Goal: Task Accomplishment & Management: Use online tool/utility

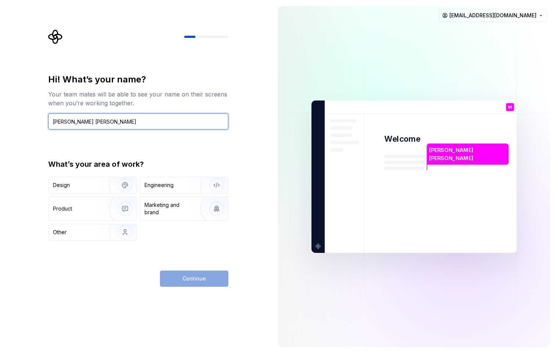
type input "[PERSON_NAME] [PERSON_NAME]"
click at [208, 277] on div "Continue" at bounding box center [194, 278] width 68 height 16
click at [168, 246] on div "Hi! What’s your name? Your team mates will be able to see your name on their sc…" at bounding box center [138, 180] width 180 height 213
click at [170, 174] on div "What’s your area of work? Design Engineering Product Marketing and brand Other" at bounding box center [138, 200] width 180 height 82
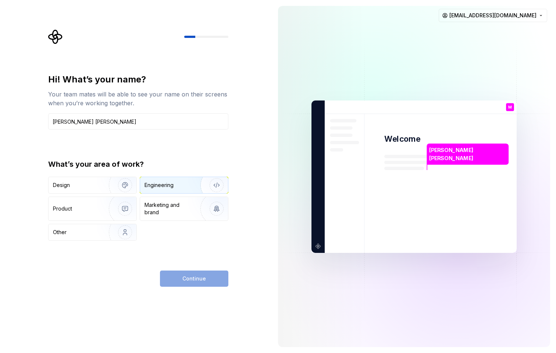
click at [172, 183] on div "Engineering" at bounding box center [158, 184] width 29 height 7
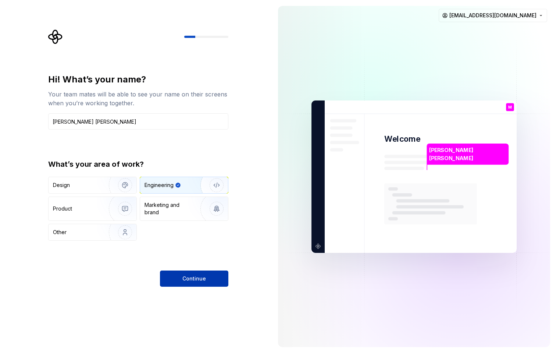
click at [198, 276] on span "Continue" at bounding box center [194, 278] width 24 height 7
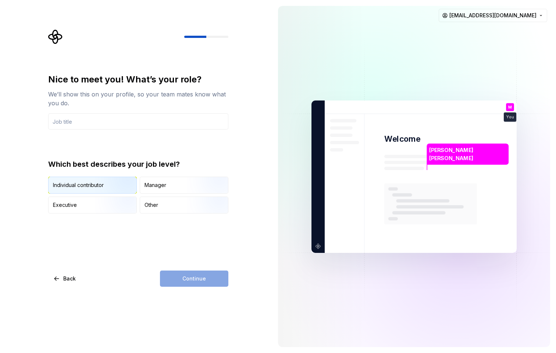
click at [100, 187] on img "button" at bounding box center [118, 193] width 47 height 49
click at [117, 122] on input "text" at bounding box center [138, 121] width 180 height 16
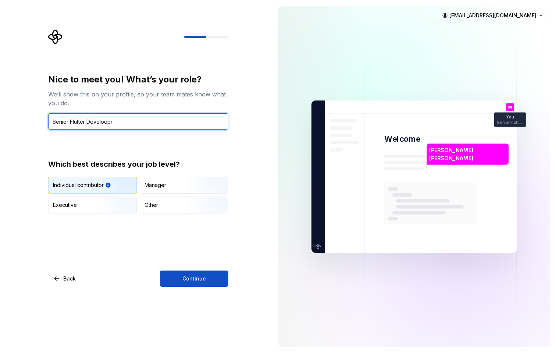
type input "Senior Flutter Developer"
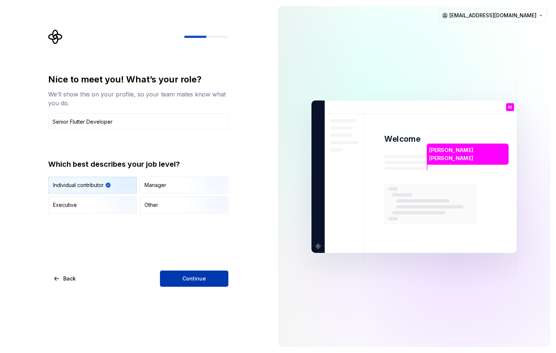
drag, startPoint x: 118, startPoint y: 126, endPoint x: 174, endPoint y: 279, distance: 162.8
click at [174, 279] on button "Continue" at bounding box center [194, 278] width 68 height 16
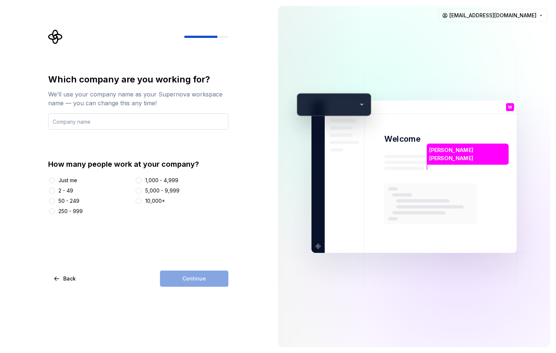
click at [94, 120] on input "text" at bounding box center [138, 121] width 180 height 16
type input "Tawuniya"
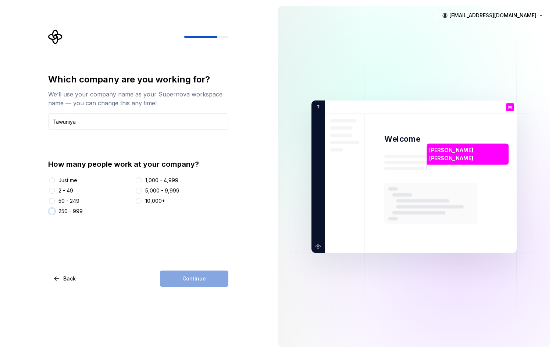
click at [53, 211] on button "250 - 999" at bounding box center [52, 211] width 6 height 6
click at [187, 279] on span "Continue" at bounding box center [194, 278] width 24 height 7
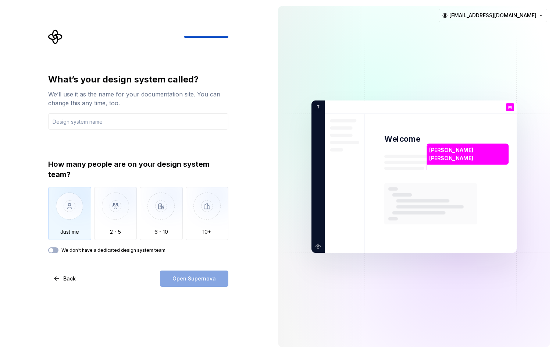
click at [67, 215] on img "button" at bounding box center [69, 211] width 43 height 49
click at [91, 126] on input "text" at bounding box center [138, 121] width 180 height 16
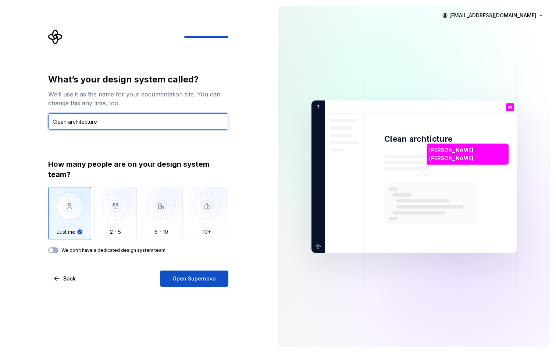
type input "Clean architecture"
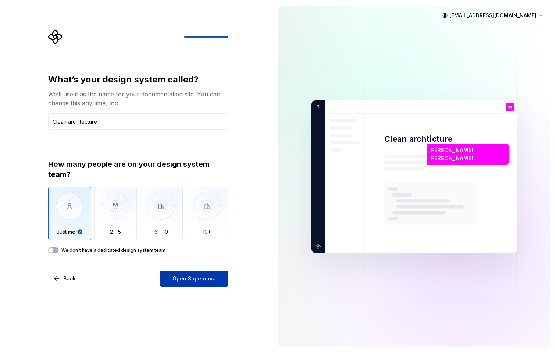
drag, startPoint x: 108, startPoint y: 146, endPoint x: 187, endPoint y: 278, distance: 154.0
click at [187, 278] on span "Open Supernova" at bounding box center [193, 278] width 43 height 7
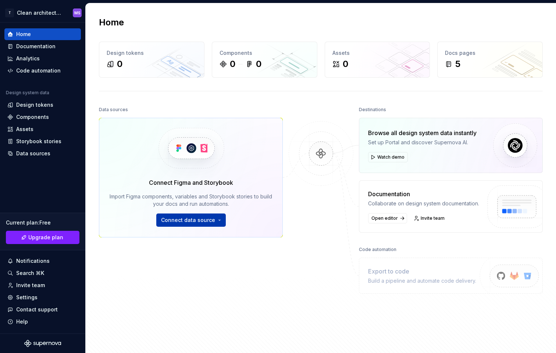
click at [206, 221] on span "Connect data source" at bounding box center [188, 219] width 54 height 7
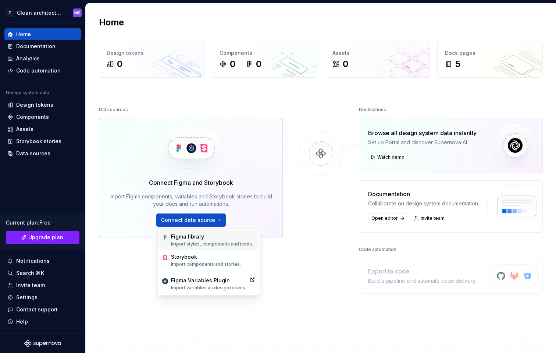
click at [205, 237] on div "Figma library" at bounding box center [212, 236] width 82 height 7
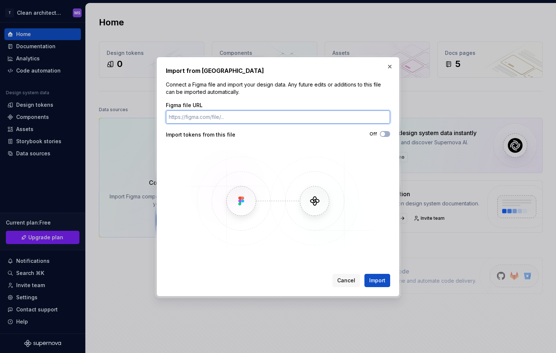
paste input "[URL][DOMAIN_NAME]"
type input "[URL][DOMAIN_NAME]"
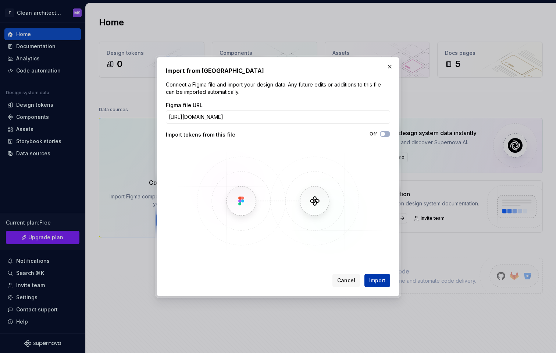
click at [373, 277] on span "Import" at bounding box center [377, 279] width 16 height 7
click at [311, 192] on img at bounding box center [277, 201] width 213 height 110
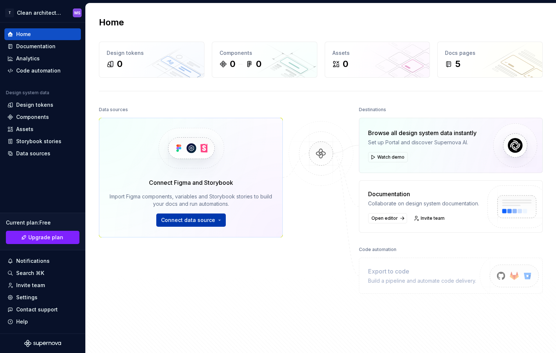
click at [209, 221] on span "Connect data source" at bounding box center [188, 219] width 54 height 7
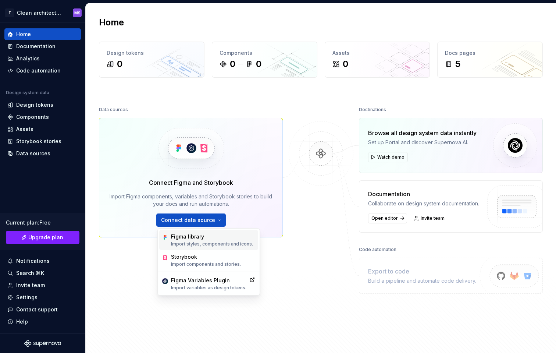
click at [200, 239] on div "Figma library" at bounding box center [212, 236] width 82 height 7
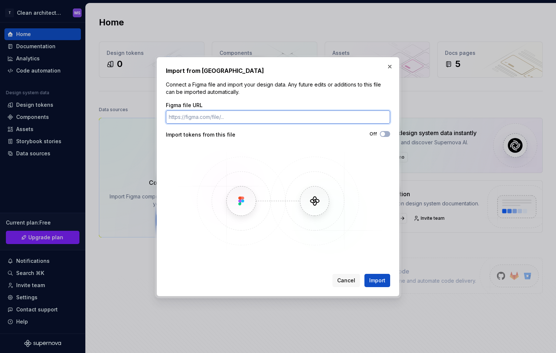
paste input "[URL][DOMAIN_NAME]"
type input "[URL][DOMAIN_NAME]"
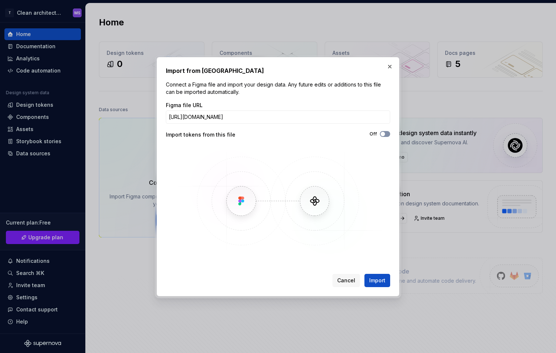
click at [386, 134] on button "Off" at bounding box center [385, 134] width 10 height 6
click at [375, 284] on button "Import" at bounding box center [377, 280] width 26 height 13
click at [378, 278] on span "Import" at bounding box center [377, 279] width 16 height 7
click at [392, 65] on button "button" at bounding box center [390, 66] width 10 height 10
